Goal: Contribute content

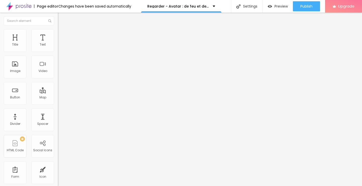
click at [58, 42] on img at bounding box center [59, 40] width 3 height 3
drag, startPoint x: 38, startPoint y: 74, endPoint x: 50, endPoint y: 85, distance: 16.0
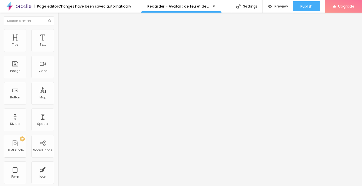
click at [58, 46] on div "Image description (Alt)" at bounding box center [87, 44] width 58 height 3
click at [58, 51] on input "text" at bounding box center [88, 48] width 60 height 5
paste input "Regarder - Avatar : de feu et de cendres en (VOD) streaming Complet et VOSTFR"
type input "Regarder - Avatar : de feu et de cendres en (VOD) streaming Complet et VOSTFR"
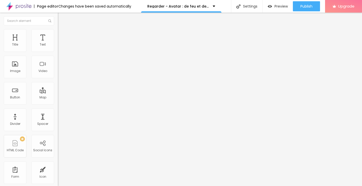
scroll to position [0, 0]
drag, startPoint x: 28, startPoint y: 136, endPoint x: 7, endPoint y: 125, distance: 24.7
click at [58, 115] on div "Change image Image description (Alt) Regarder - Avatar : de feu et de cendres e…" at bounding box center [87, 77] width 58 height 76
paste input "[DOMAIN_NAME]/fr/movie/83533/alboompro"
type input "[URL][DOMAIN_NAME]"
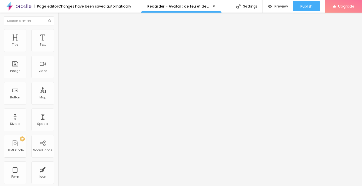
scroll to position [0, 29]
click at [62, 18] on img "button" at bounding box center [64, 18] width 4 height 4
click at [58, 22] on button "Edit Title" at bounding box center [87, 19] width 58 height 12
click at [62, 20] on img "button" at bounding box center [64, 18] width 4 height 4
click at [58, 18] on button "Edit Title" at bounding box center [87, 19] width 58 height 12
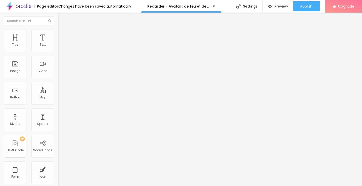
click at [62, 19] on img "button" at bounding box center [64, 18] width 4 height 4
drag, startPoint x: 34, startPoint y: 55, endPoint x: 0, endPoint y: 60, distance: 34.7
click at [58, 60] on div "Text Click me Align Size Default Small Default Big Link URL https:// Open in ne…" at bounding box center [87, 75] width 58 height 73
paste input "➥ Voir Film » Avatar : de feu et de cendres (2025) Streaming VF-HD"
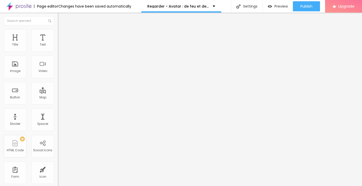
scroll to position [0, 55]
type input "➥ Voir Film » Avatar : de feu et de cendres (2025) Streaming VF-HD"
drag, startPoint x: 29, startPoint y: 66, endPoint x: 27, endPoint y: 70, distance: 4.3
click at [58, 61] on div at bounding box center [87, 58] width 58 height 4
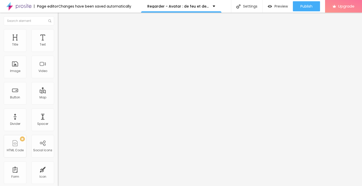
click at [62, 20] on img "button" at bounding box center [64, 18] width 4 height 4
click at [40, 44] on div "Text" at bounding box center [43, 45] width 6 height 4
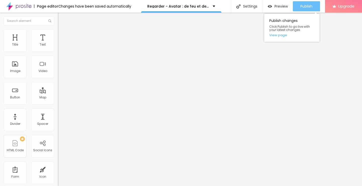
click at [306, 5] on span "Publish" at bounding box center [306, 6] width 12 height 4
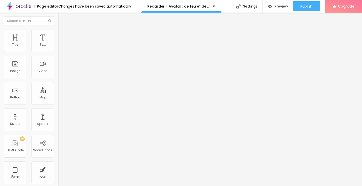
click at [58, 35] on ul "Content Style Advanced" at bounding box center [87, 31] width 58 height 15
click at [58, 32] on img at bounding box center [60, 31] width 5 height 5
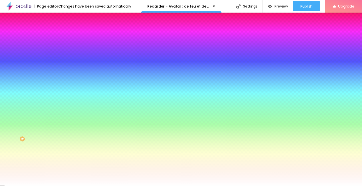
click at [58, 171] on input "#FFFFFF" at bounding box center [88, 173] width 60 height 5
click at [60, 166] on icon "button" at bounding box center [62, 168] width 4 height 4
click at [58, 171] on input "#FFFFFF" at bounding box center [88, 173] width 60 height 5
click at [58, 185] on input "#FFFFFF" at bounding box center [88, 187] width 60 height 5
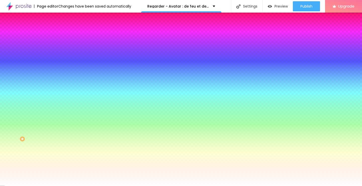
click at [58, 185] on div at bounding box center [87, 185] width 58 height 0
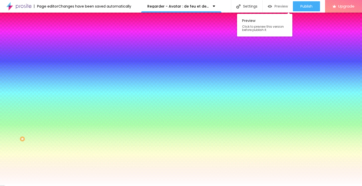
click at [274, 6] on span "Preview" at bounding box center [280, 6] width 13 height 4
